Goal: Go to known website: Access a specific website the user already knows

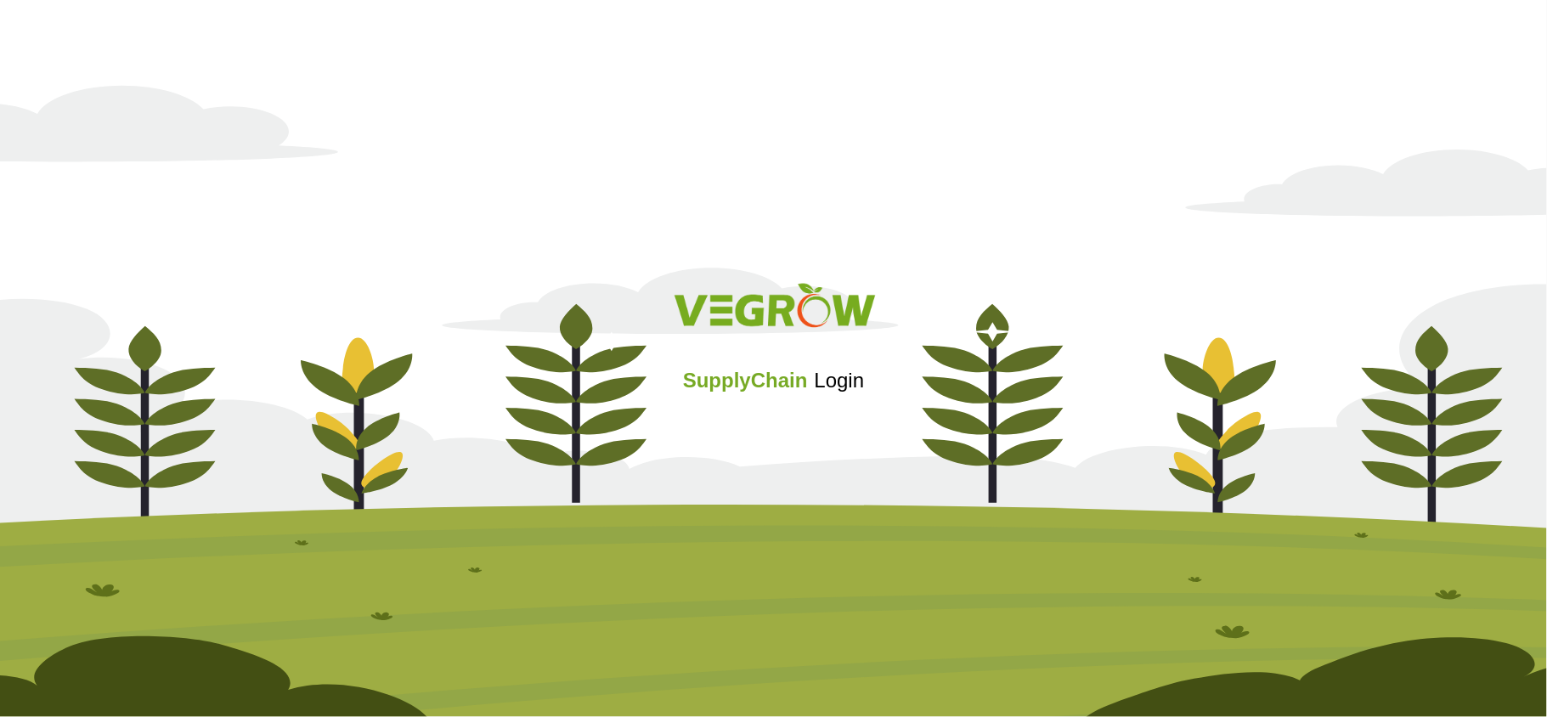
click at [1174, 168] on img at bounding box center [773, 389] width 1547 height 657
